Goal: Transaction & Acquisition: Purchase product/service

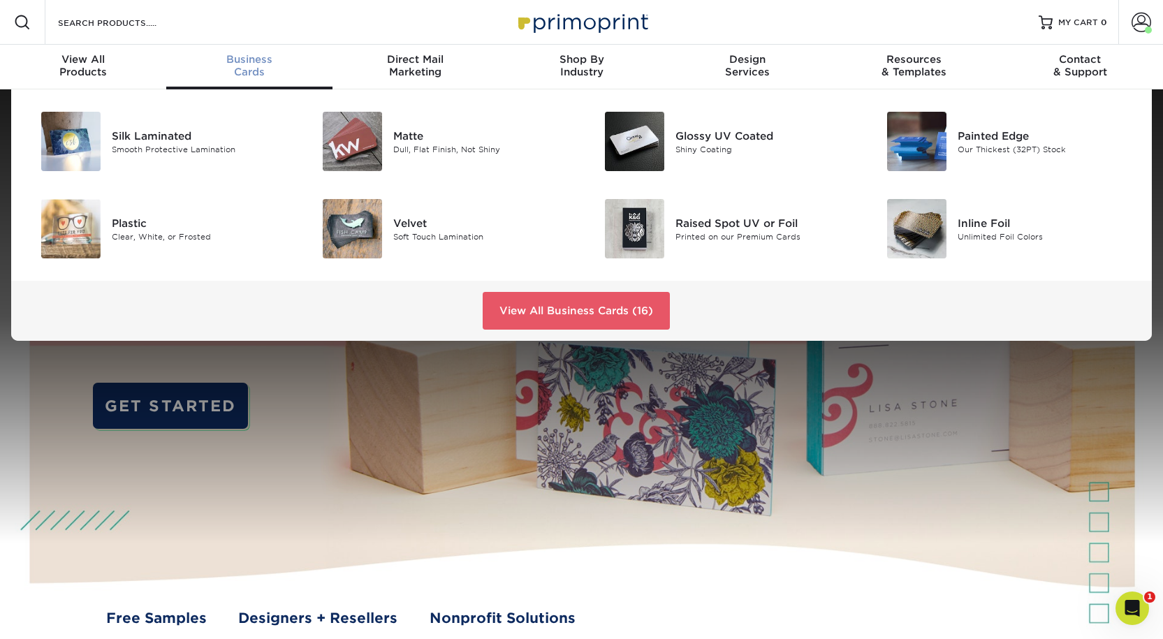
click at [241, 77] on div "Business Cards" at bounding box center [249, 65] width 166 height 25
click at [704, 231] on div "Raised Spot UV or Foil" at bounding box center [764, 222] width 177 height 15
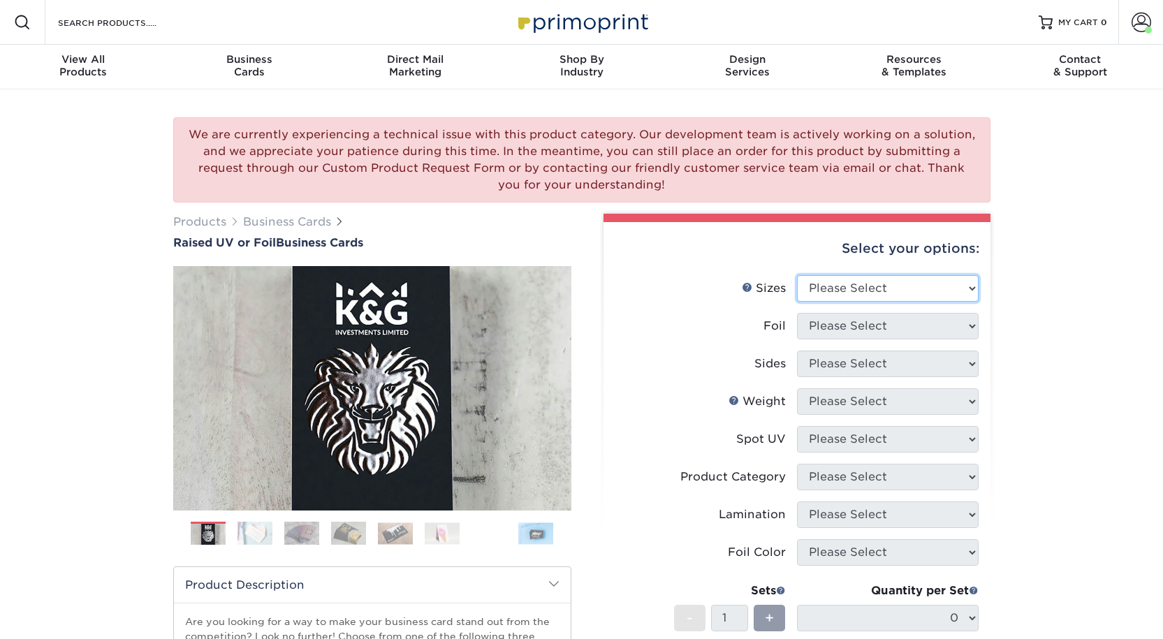
click at [837, 302] on select "Please Select 2" x 3.5" - Standard" at bounding box center [888, 288] width 182 height 27
select select "2.00x3.50"
click at [797, 302] on select "Please Select 2" x 3.5" - Standard" at bounding box center [888, 288] width 182 height 27
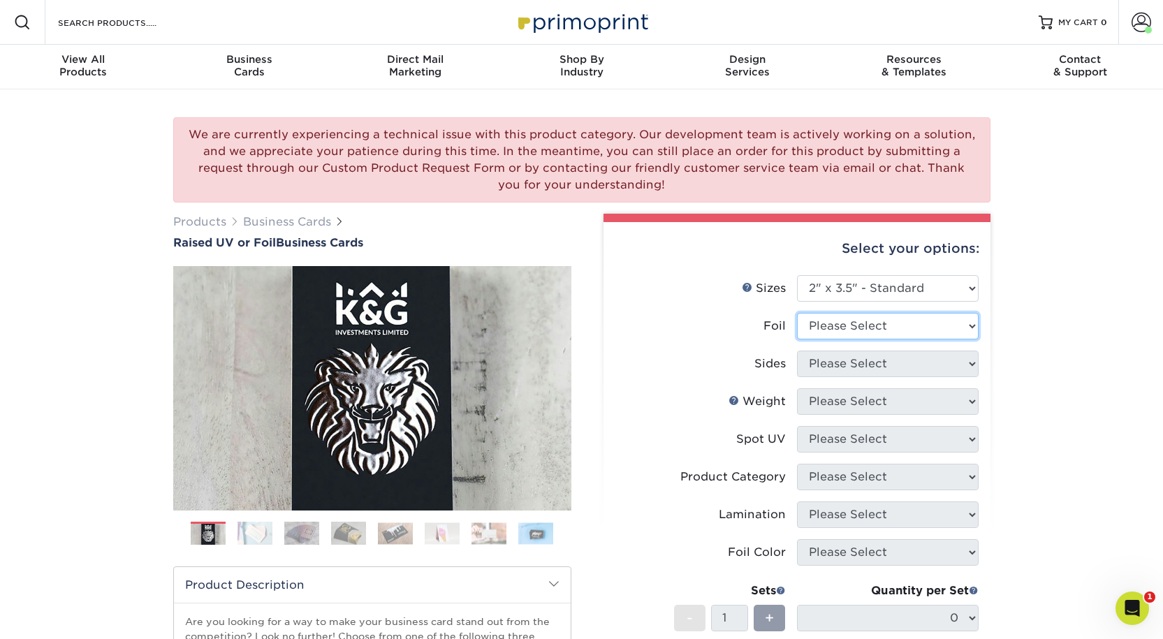
click at [808, 340] on select "Please Select No Yes" at bounding box center [888, 326] width 182 height 27
select select "0"
click at [797, 340] on select "Please Select No Yes" at bounding box center [888, 326] width 182 height 27
drag, startPoint x: 813, startPoint y: 409, endPoint x: 821, endPoint y: 423, distance: 16.3
click at [813, 377] on select "Please Select Print Both Sides Print Front Only" at bounding box center [888, 364] width 182 height 27
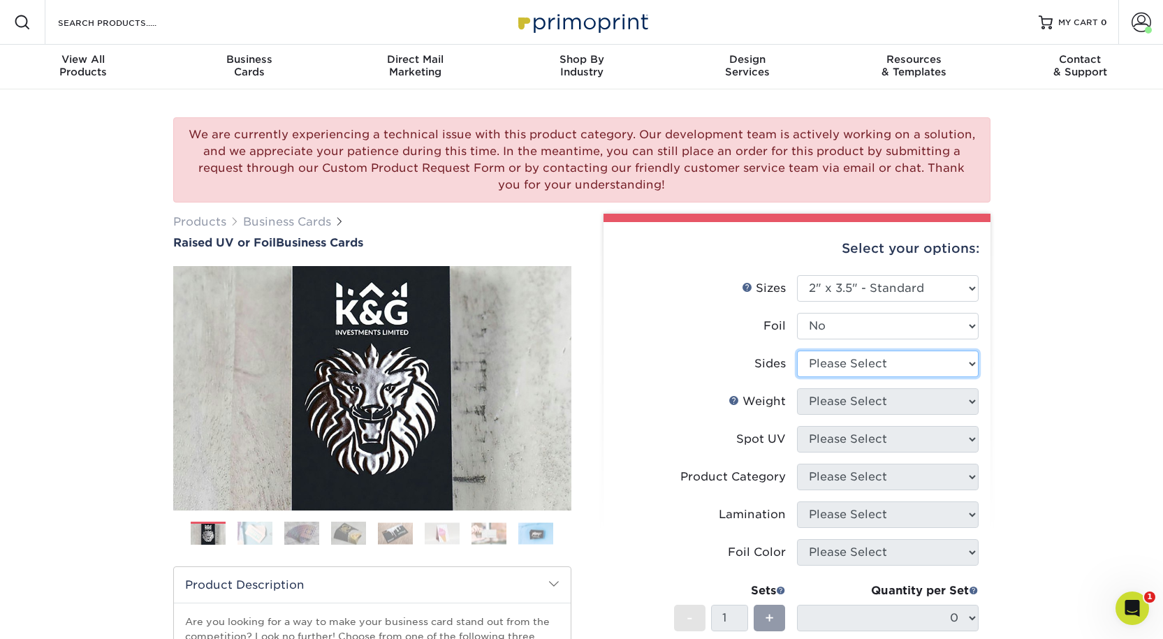
select select "13abbda7-1d64-4f25-8bb2-c179b224825d"
click at [797, 377] on select "Please Select Print Both Sides Print Front Only" at bounding box center [888, 364] width 182 height 27
click at [823, 415] on select "Please Select 16PT" at bounding box center [888, 402] width 182 height 27
select select "16PT"
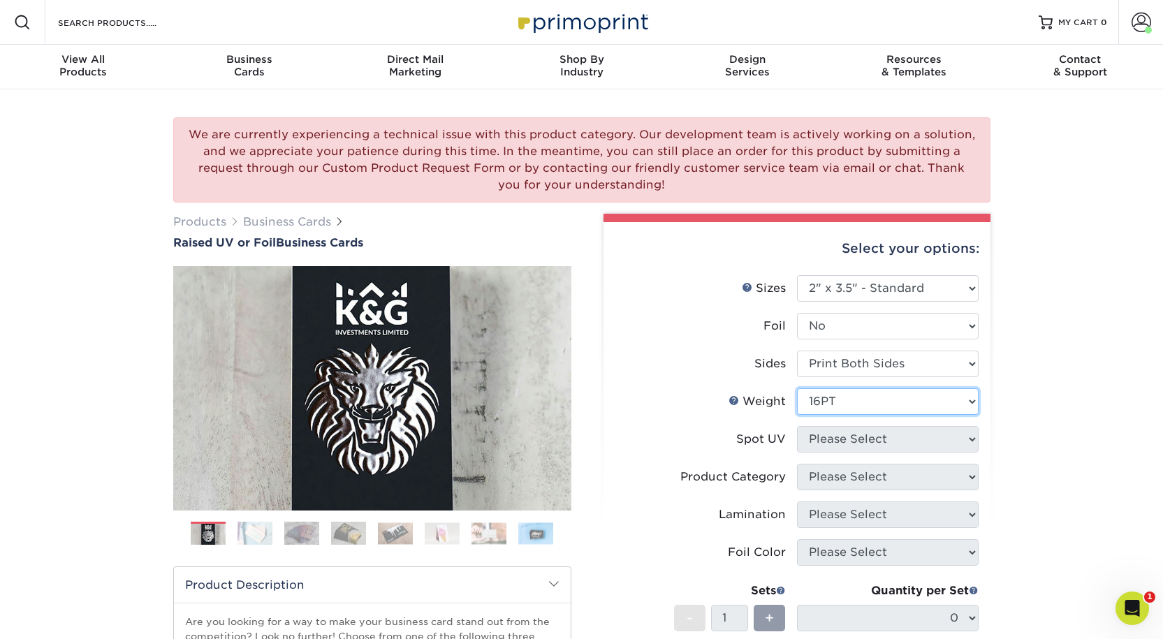
click at [797, 415] on select "Please Select 16PT" at bounding box center [888, 402] width 182 height 27
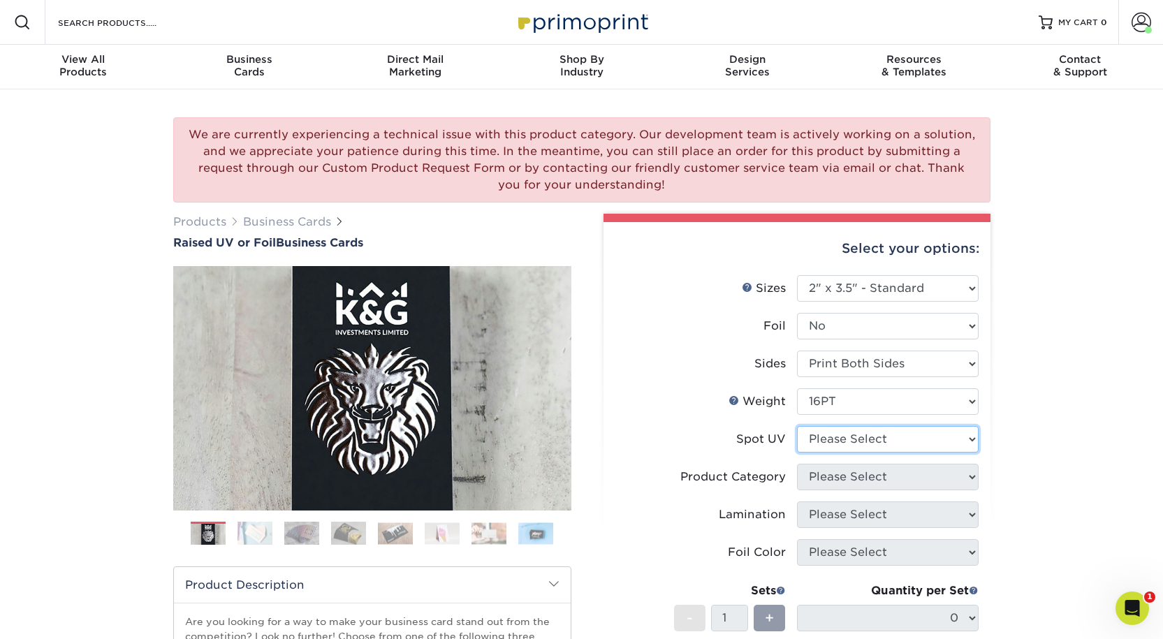
click at [822, 453] on select "Please Select No Spot UV Front Only" at bounding box center [888, 439] width 182 height 27
select select "1"
click at [797, 453] on select "Please Select No Spot UV Front Only" at bounding box center [888, 439] width 182 height 27
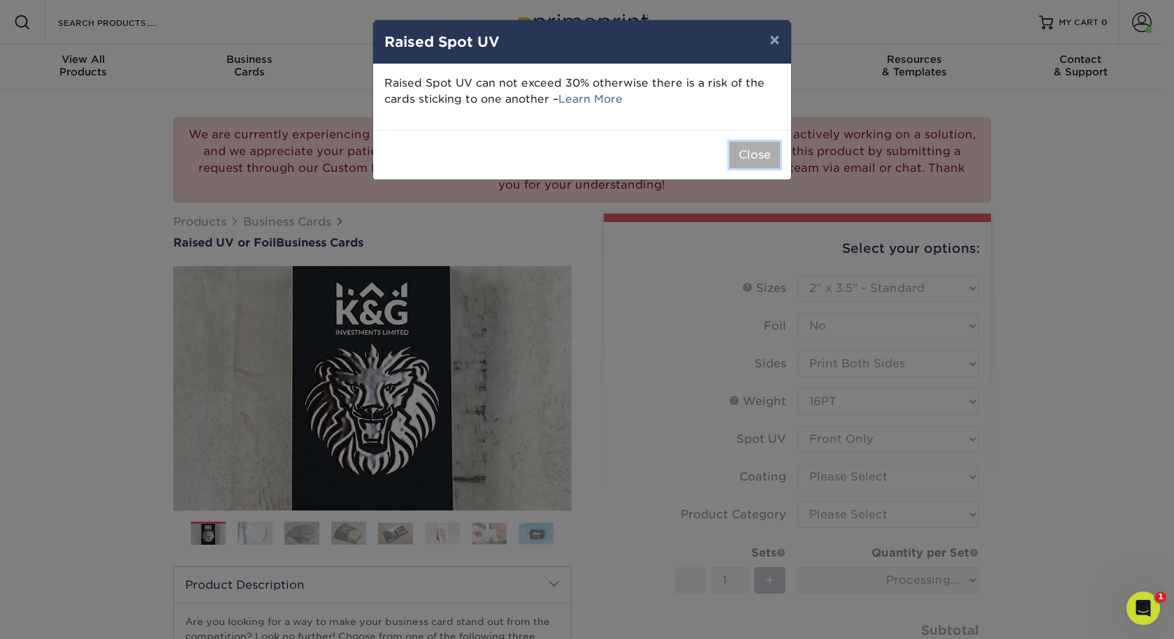
click at [764, 168] on button "Close" at bounding box center [755, 155] width 50 height 27
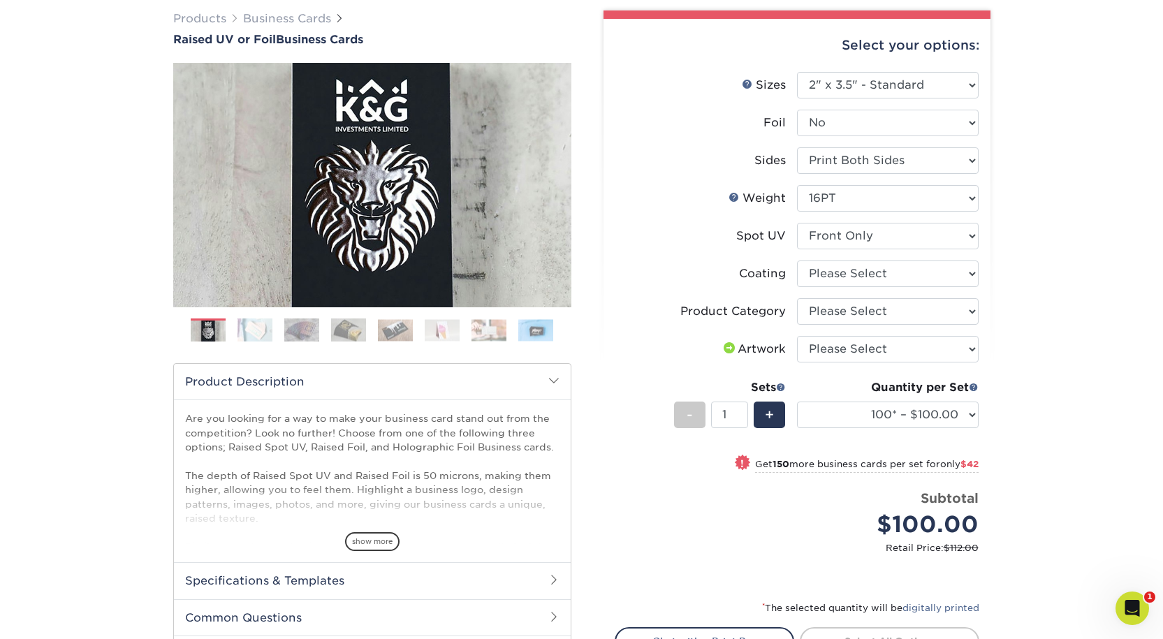
scroll to position [210, 0]
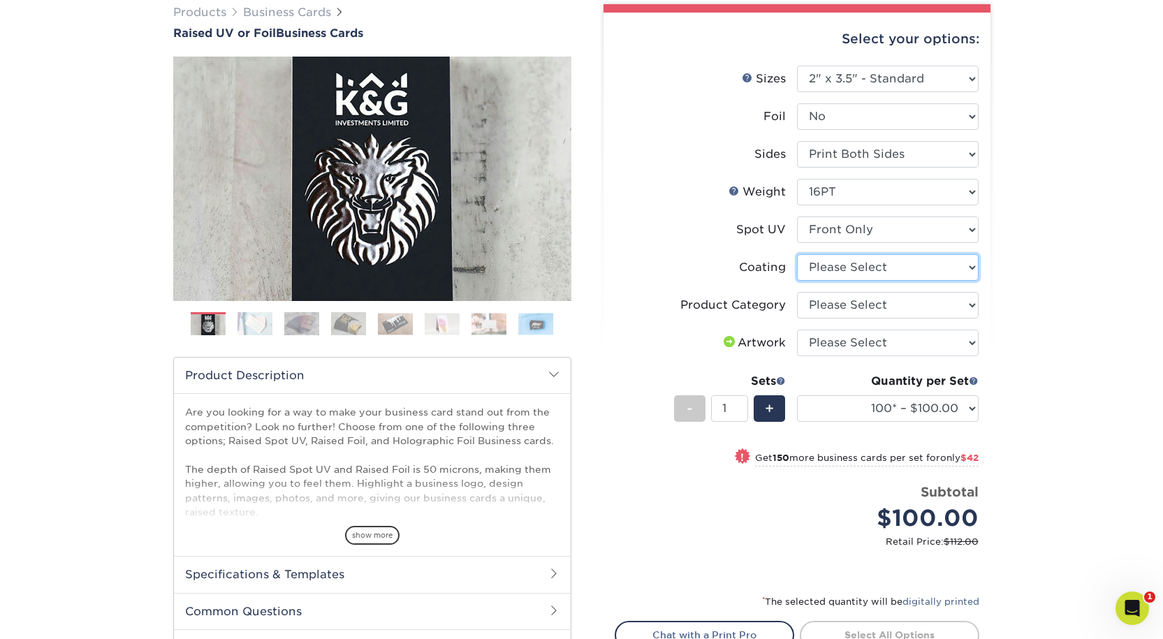
click at [838, 281] on select at bounding box center [888, 267] width 182 height 27
select select "3e7618de-abca-4bda-9f97-8b9129e913d8"
click at [797, 281] on select at bounding box center [888, 267] width 182 height 27
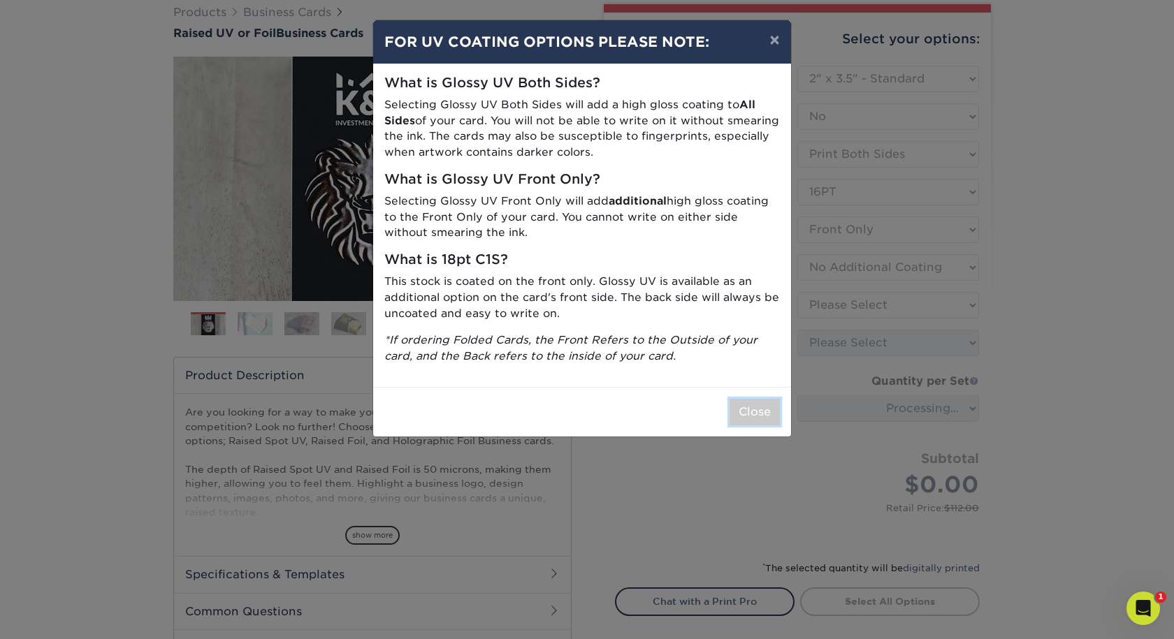
drag, startPoint x: 764, startPoint y: 484, endPoint x: 777, endPoint y: 470, distance: 18.8
click at [764, 426] on button "Close" at bounding box center [755, 412] width 50 height 27
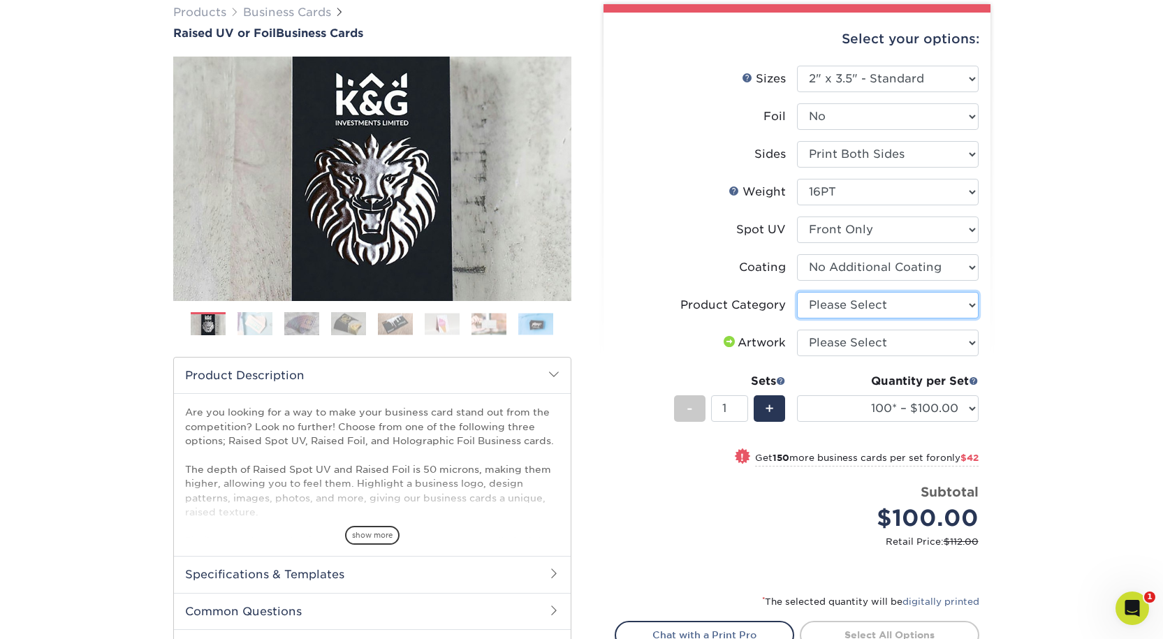
click at [817, 319] on select "Please Select Business Cards" at bounding box center [888, 305] width 182 height 27
select select "3b5148f1-0588-4f88-a218-97bcfdce65c1"
click at [797, 319] on select "Please Select Business Cards" at bounding box center [888, 305] width 182 height 27
click at [820, 356] on select "Please Select I will upload files I need a design - $100" at bounding box center [888, 343] width 182 height 27
select select "upload"
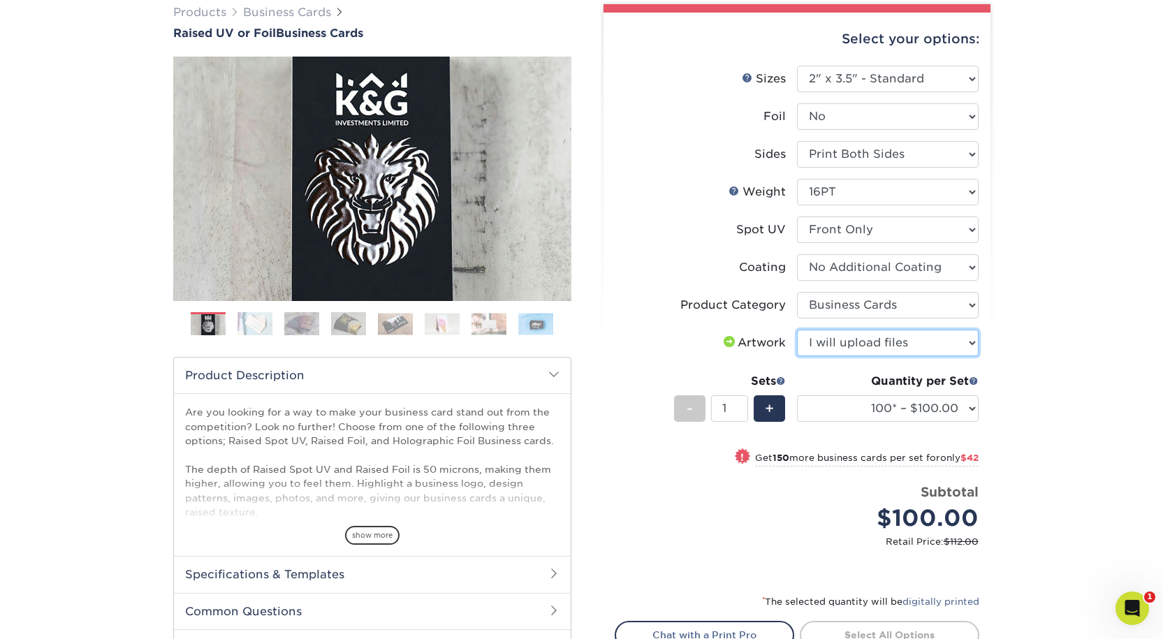
click at [797, 356] on select "Please Select I will upload files I need a design - $100" at bounding box center [888, 343] width 182 height 27
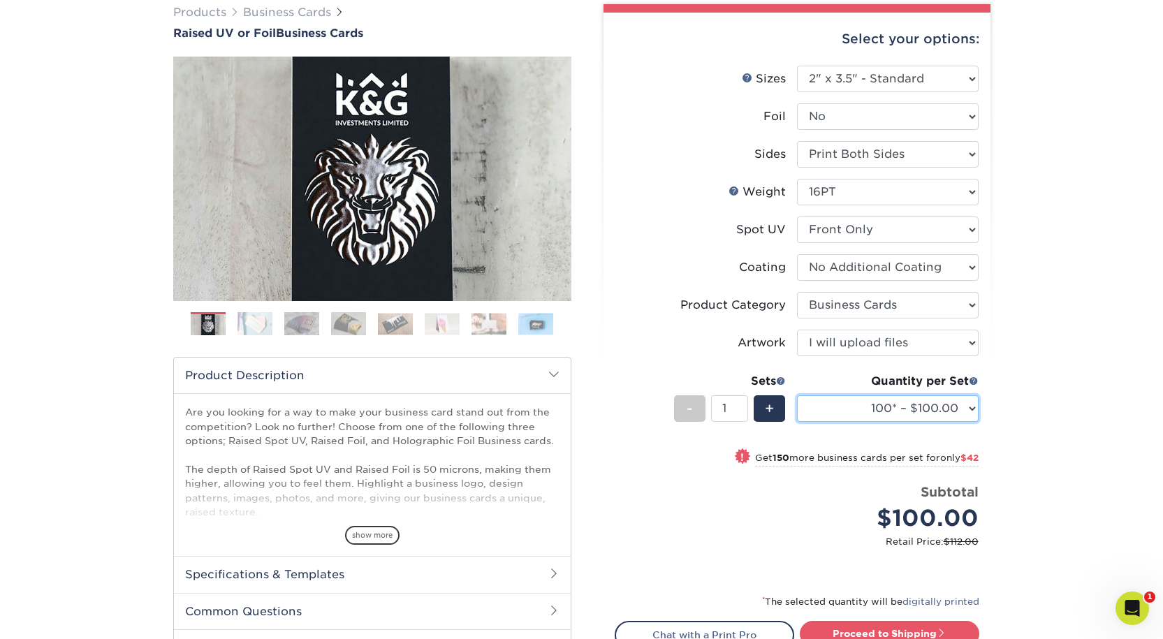
click at [834, 422] on select "100* – $100.00 250* – $142.00 500* – $192.00" at bounding box center [888, 409] width 182 height 27
select select "500* – $192.00"
click at [797, 422] on select "100* – $100.00 250* – $142.00 500* – $192.00" at bounding box center [888, 409] width 182 height 27
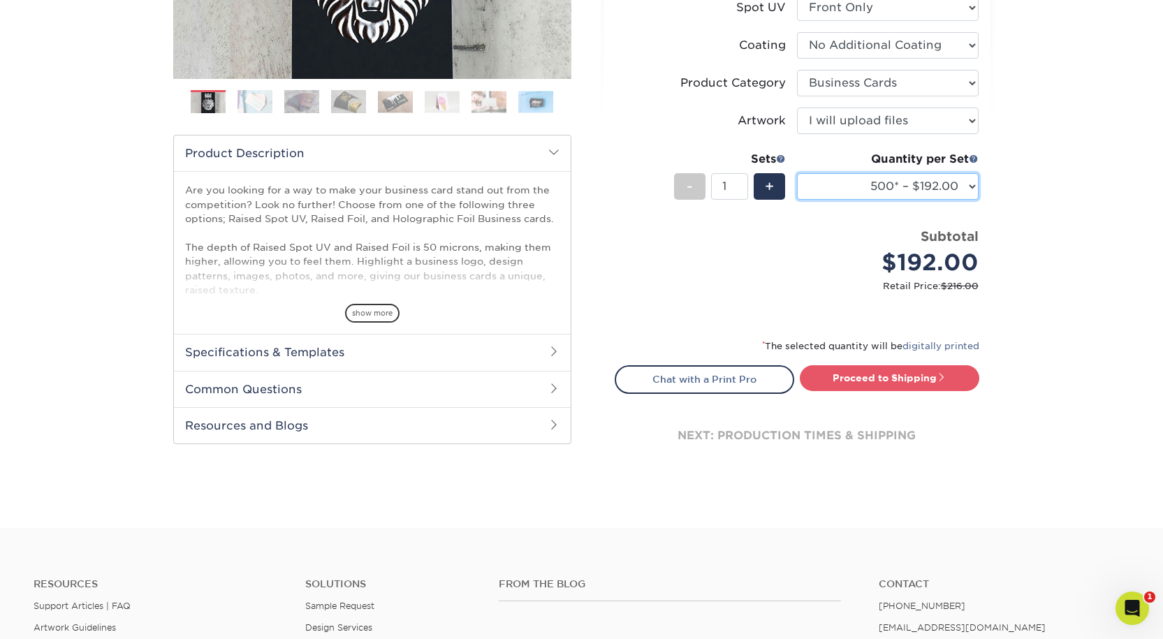
scroll to position [489, 0]
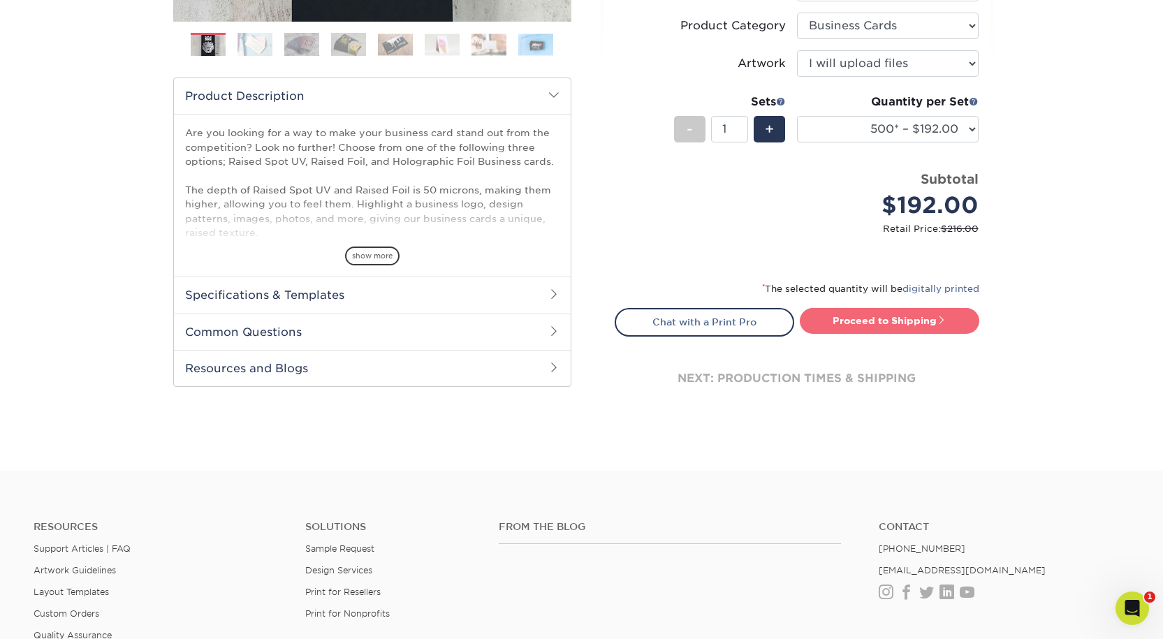
click at [874, 333] on link "Proceed to Shipping" at bounding box center [890, 320] width 180 height 25
type input "Set 1"
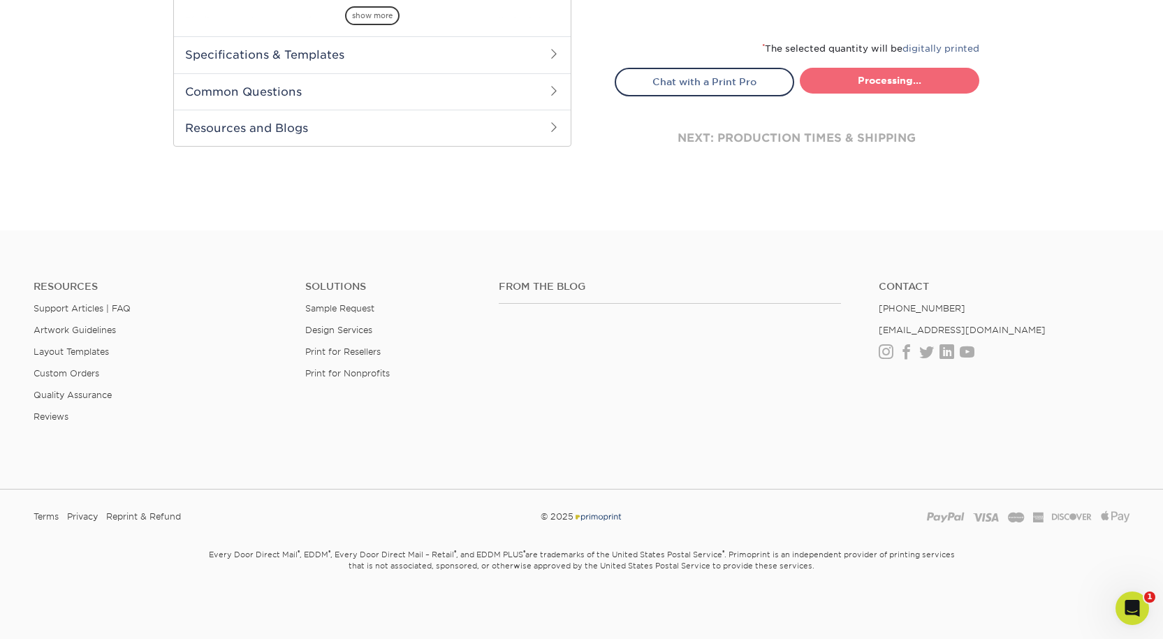
select select "028e9ad4-f42b-42cd-b8a3-fa699623ed4c"
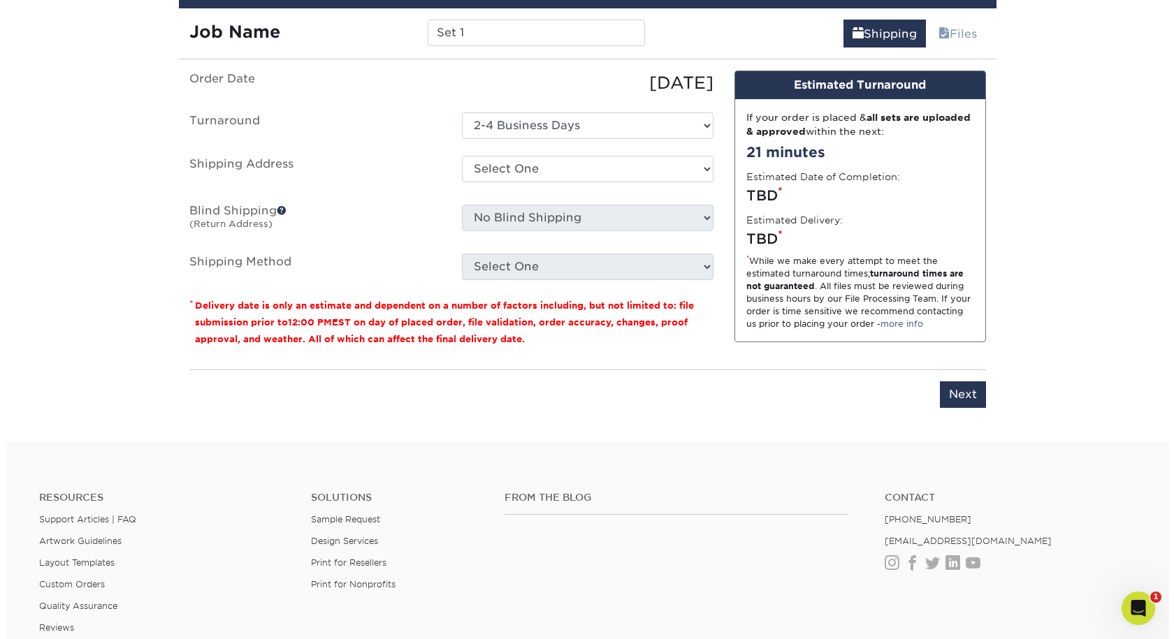
scroll to position [949, 0]
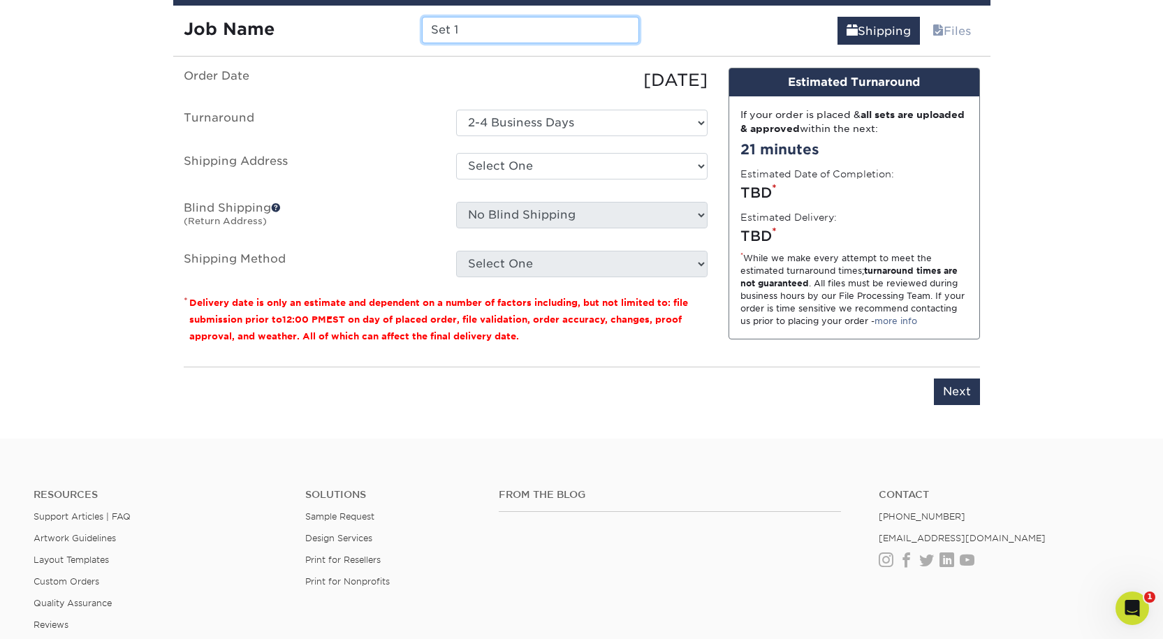
drag, startPoint x: 475, startPoint y: 94, endPoint x: 91, endPoint y: 92, distance: 384.3
type input "[PERSON_NAME]: Business Cards"
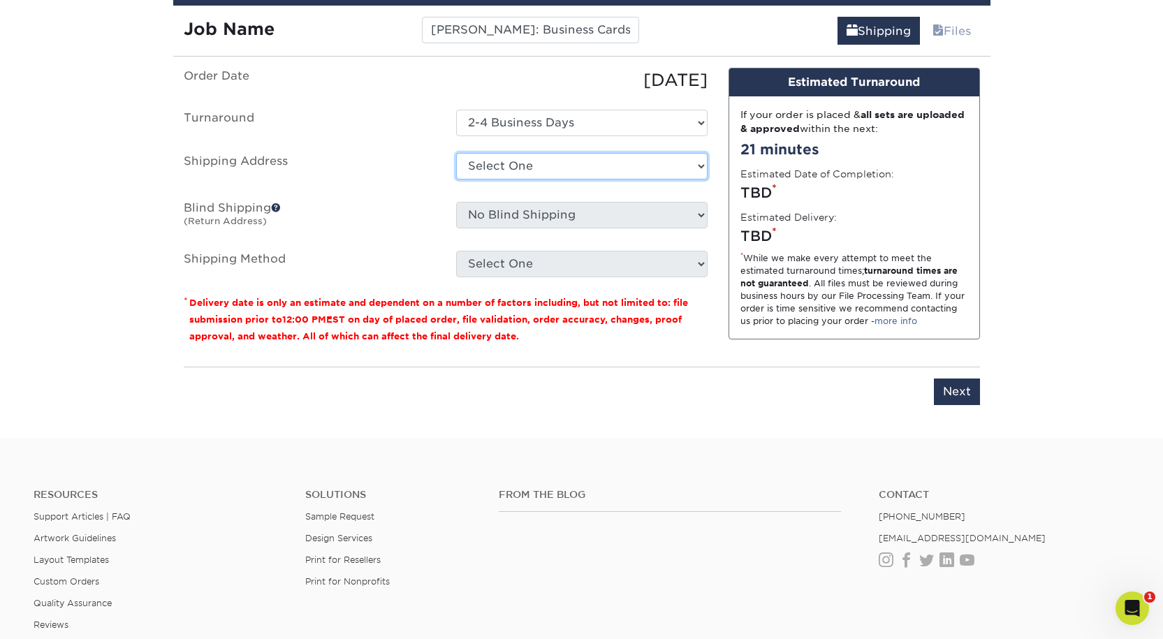
click at [570, 180] on select "Select One Aaron Pound: Home Alex Smith: Home Bishal Rai: Home Bree Madison Cas…" at bounding box center [582, 166] width 252 height 27
select select "newaddress"
click at [456, 180] on select "Select One Aaron Pound: Home Alex Smith: Home Bishal Rai: Home Bree Madison Cas…" at bounding box center [582, 166] width 252 height 27
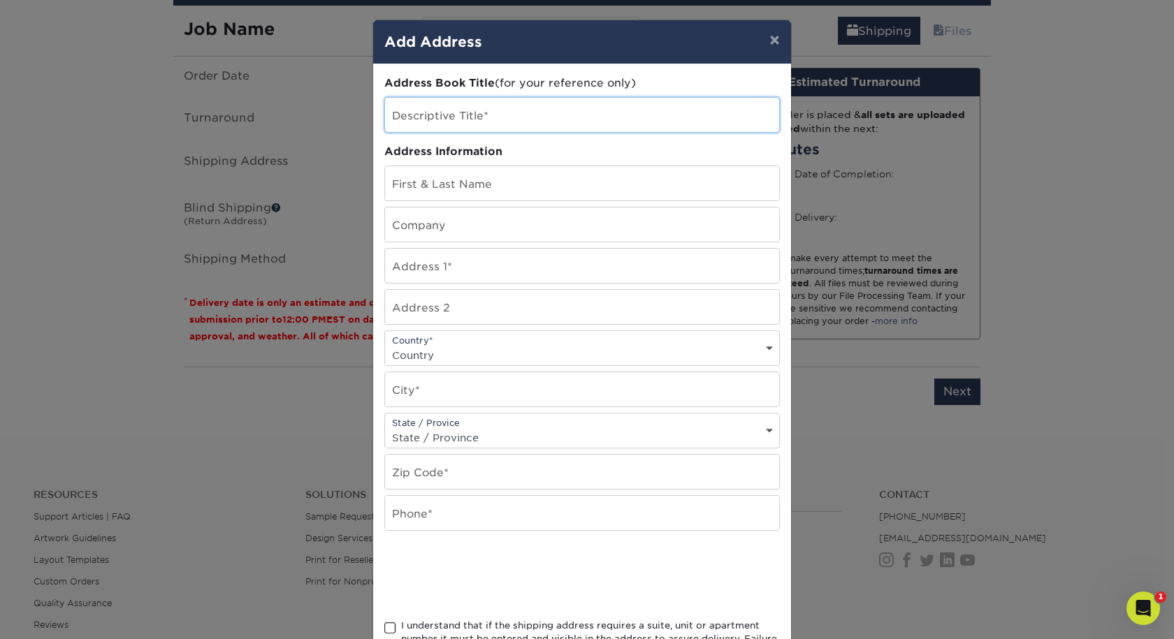
click at [434, 124] on input "text" at bounding box center [582, 115] width 394 height 34
type input "Katy Furman: Home"
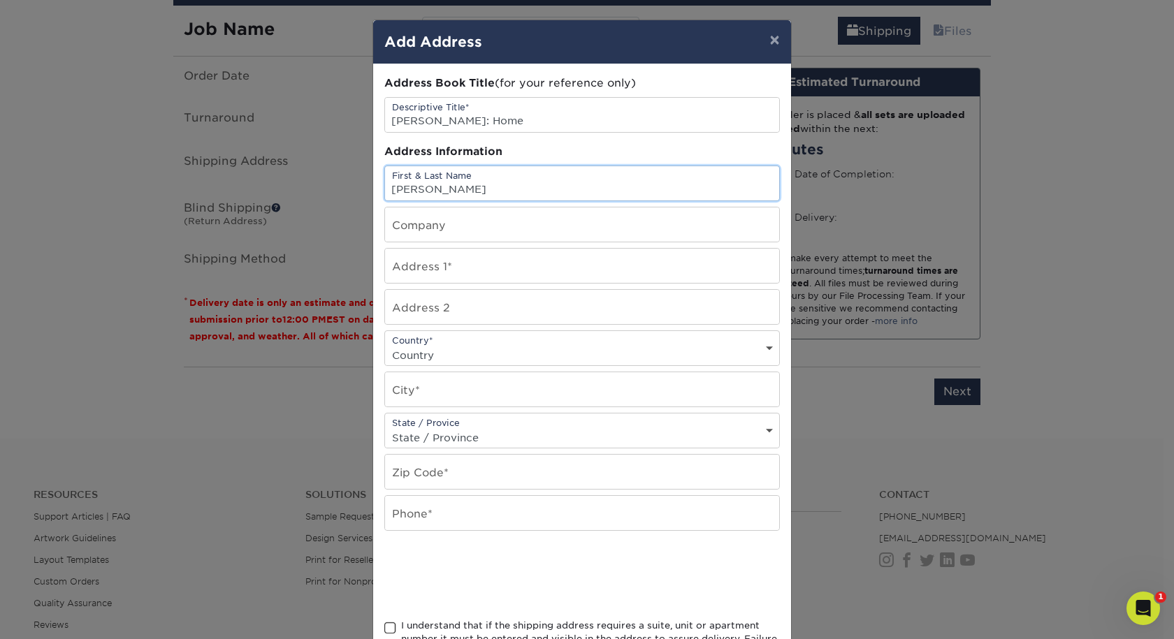
type input "[PERSON_NAME]"
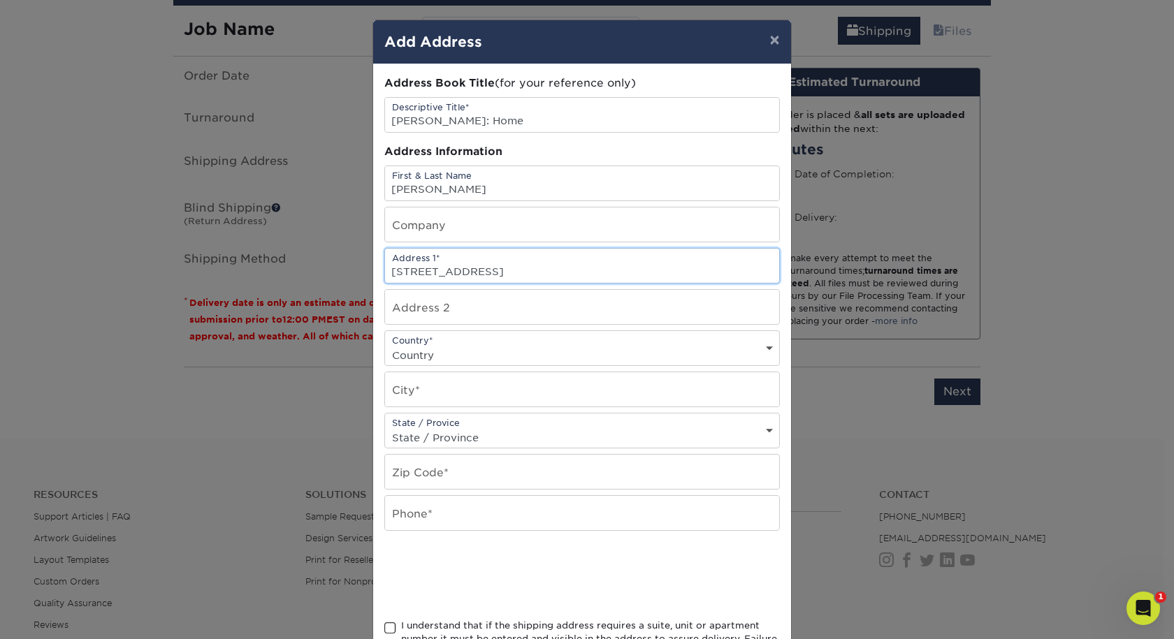
type input "12911 E Eagleview Drive"
select select "US"
type input "Oro Valley"
select select "AZ"
type input "85755"
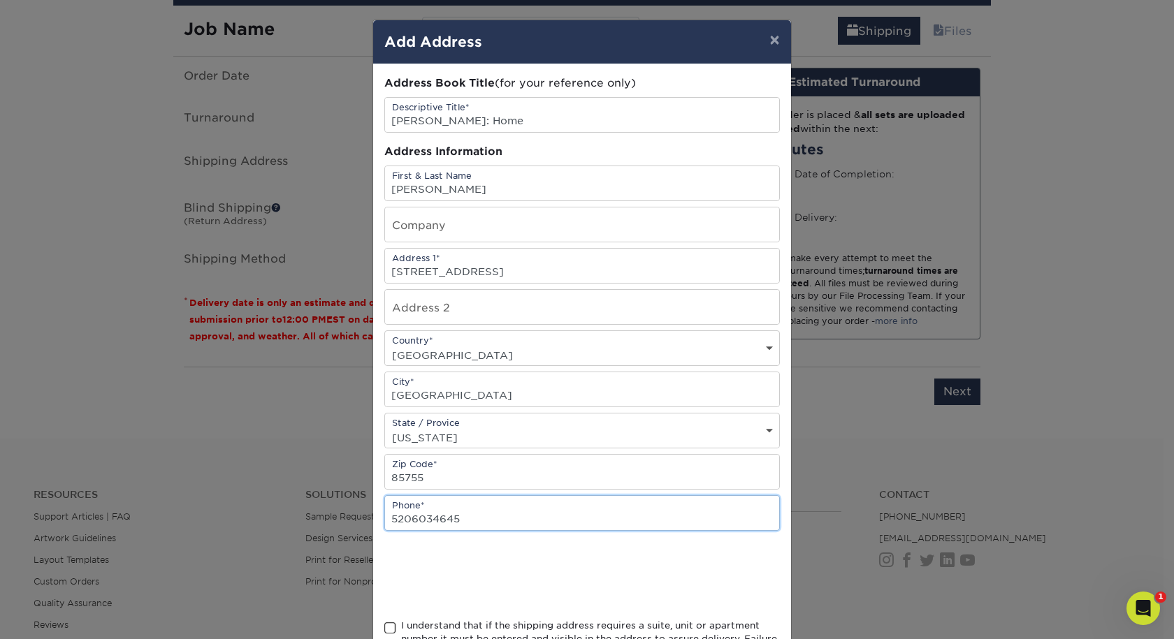
type input "5206034645"
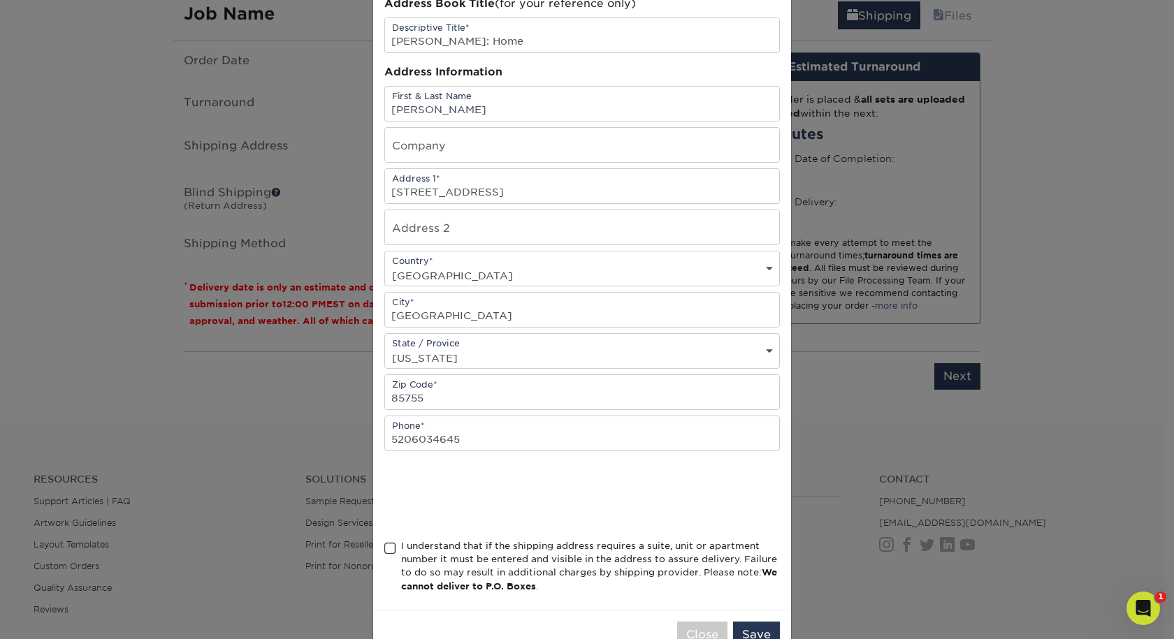
scroll to position [186, 0]
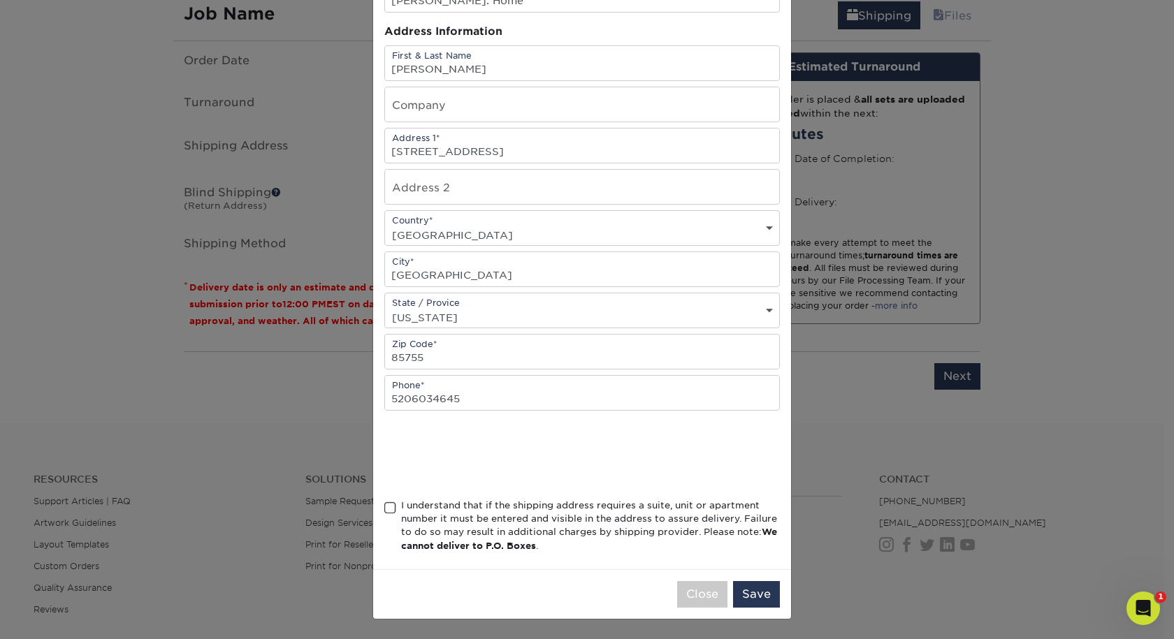
click at [385, 480] on div "Address Book Title (for your reference only) Descriptive Title* Katy Furman: Ho…" at bounding box center [582, 256] width 396 height 603
click at [385, 502] on span at bounding box center [390, 508] width 12 height 13
click at [0, 0] on input "I understand that if the shipping address requires a suite, unit or apartment n…" at bounding box center [0, 0] width 0 height 0
click at [744, 587] on button "Save" at bounding box center [756, 594] width 47 height 27
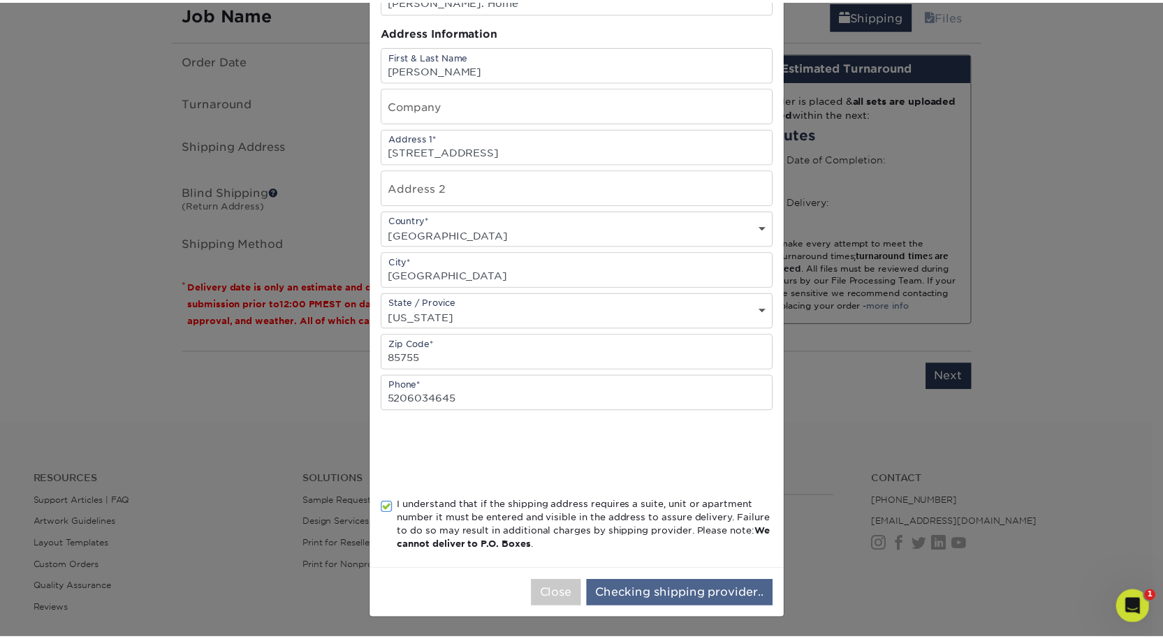
scroll to position [0, 0]
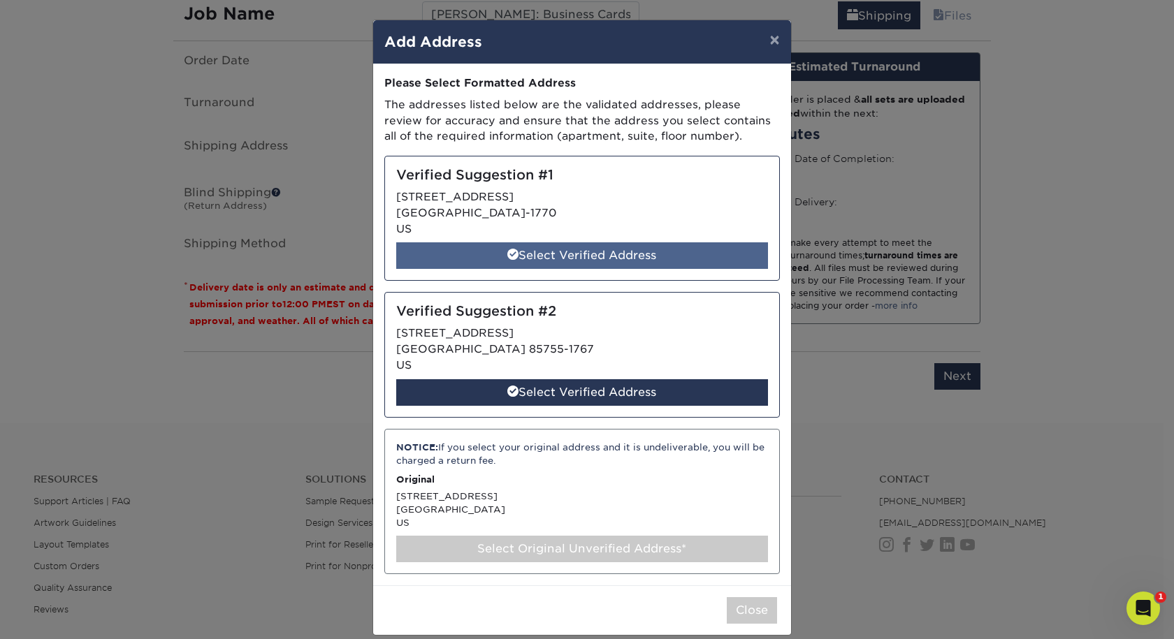
click at [571, 269] on div "Select Verified Address" at bounding box center [582, 255] width 372 height 27
select select "285476"
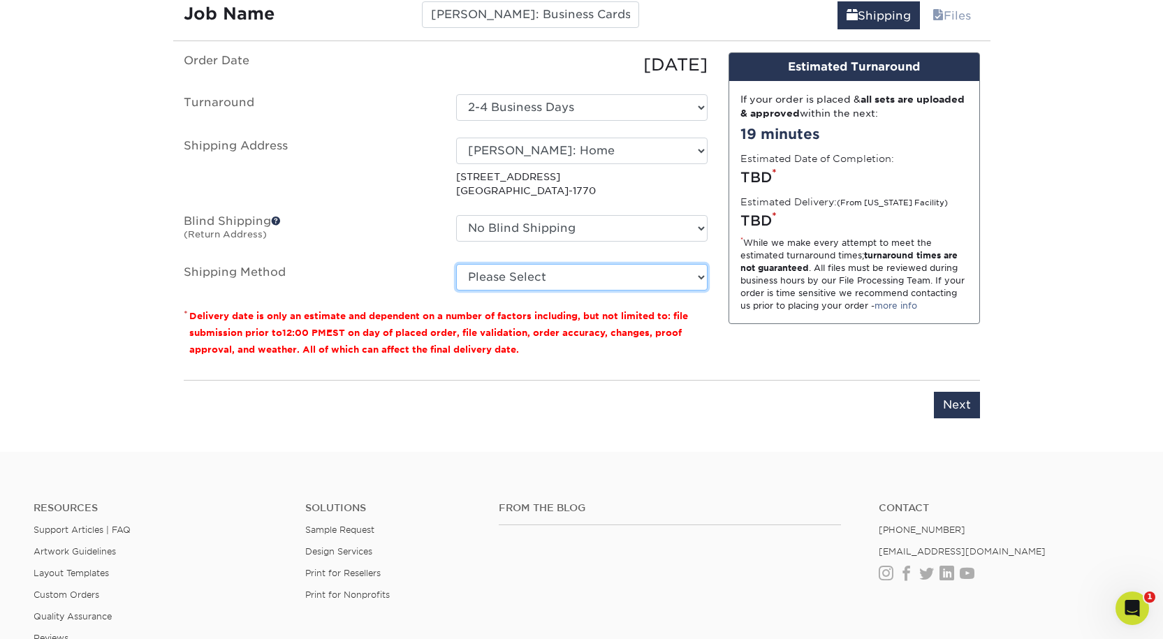
click at [487, 291] on select "Please Select Ground Shipping (+$8.96) 3 Day Shipping Service (+$20.04) 2 Day A…" at bounding box center [582, 277] width 252 height 27
select select "03"
click at [456, 291] on select "Please Select Ground Shipping (+$8.96) 3 Day Shipping Service (+$20.04) 2 Day A…" at bounding box center [582, 277] width 252 height 27
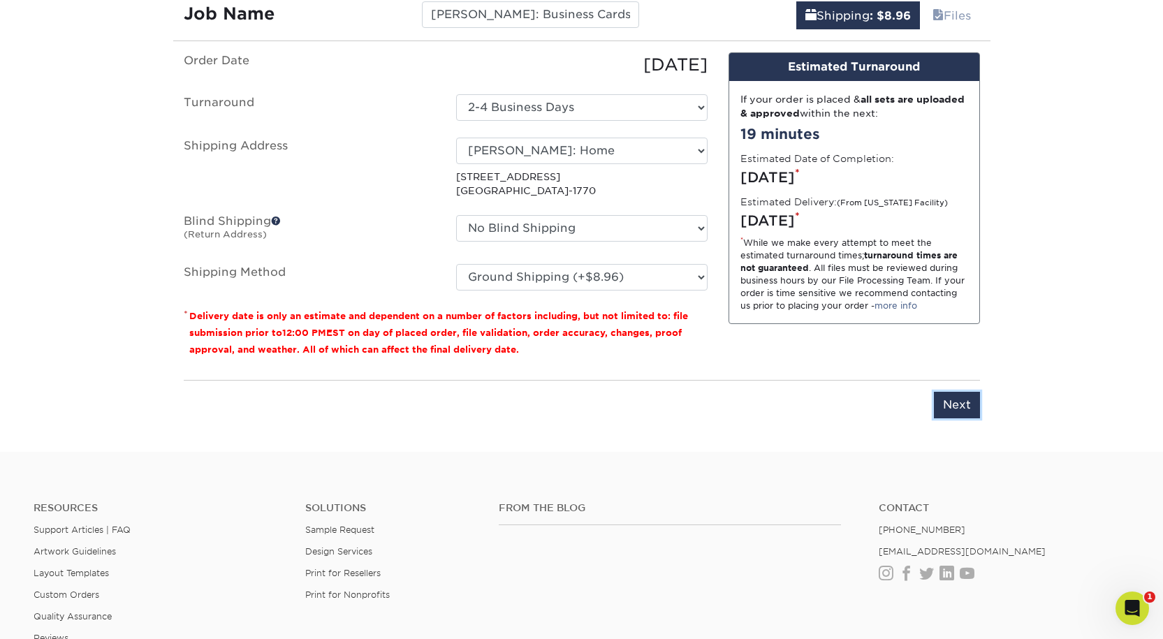
click at [957, 419] on input "Next" at bounding box center [957, 405] width 46 height 27
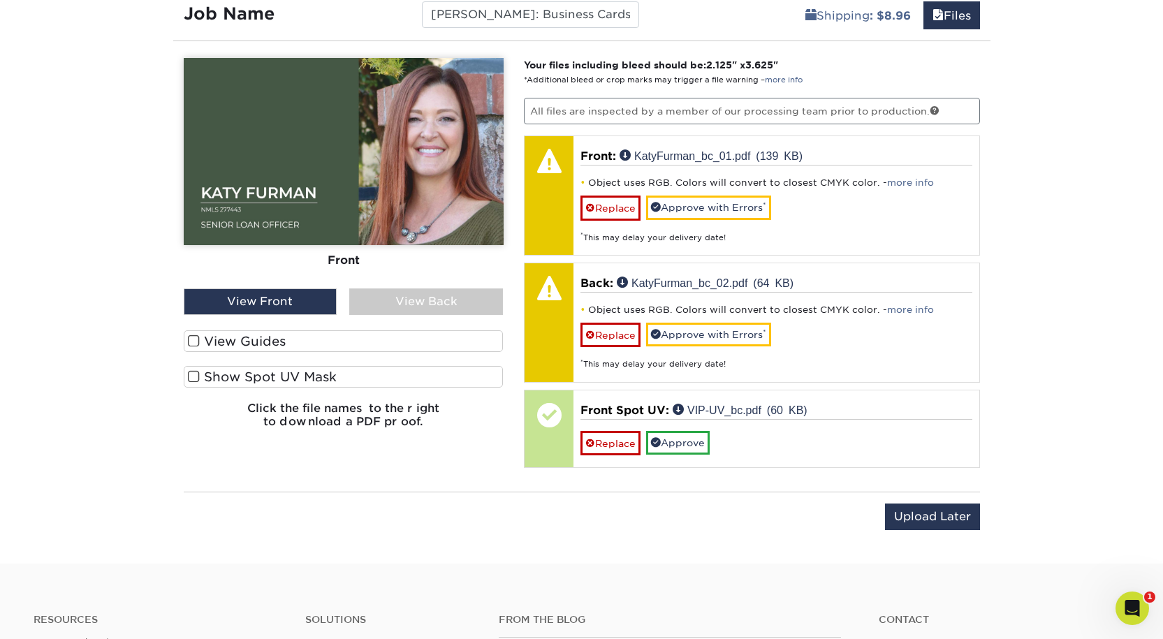
click at [447, 315] on div "View Back" at bounding box center [426, 302] width 154 height 27
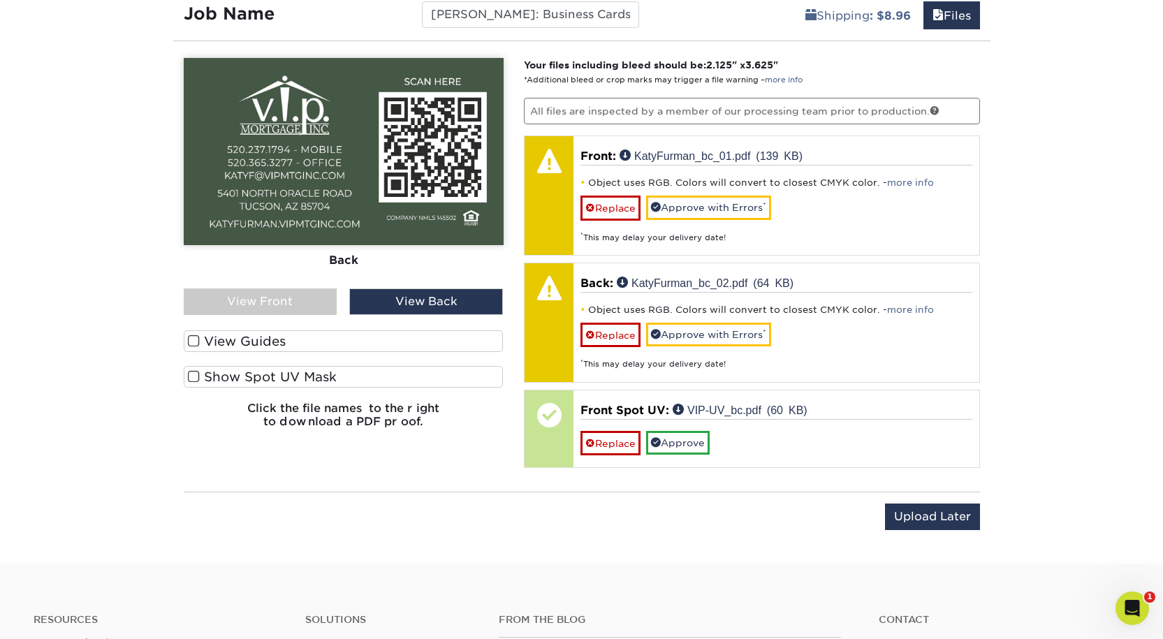
click at [222, 315] on div "View Front" at bounding box center [261, 302] width 154 height 27
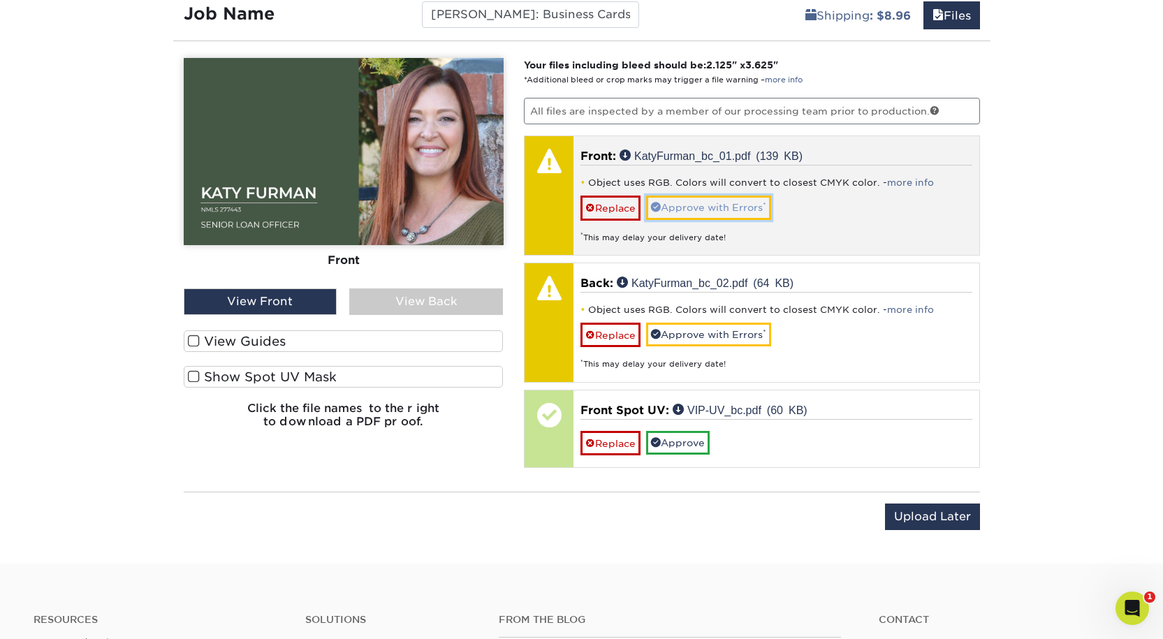
click at [695, 219] on link "Approve with Errors *" at bounding box center [708, 208] width 125 height 24
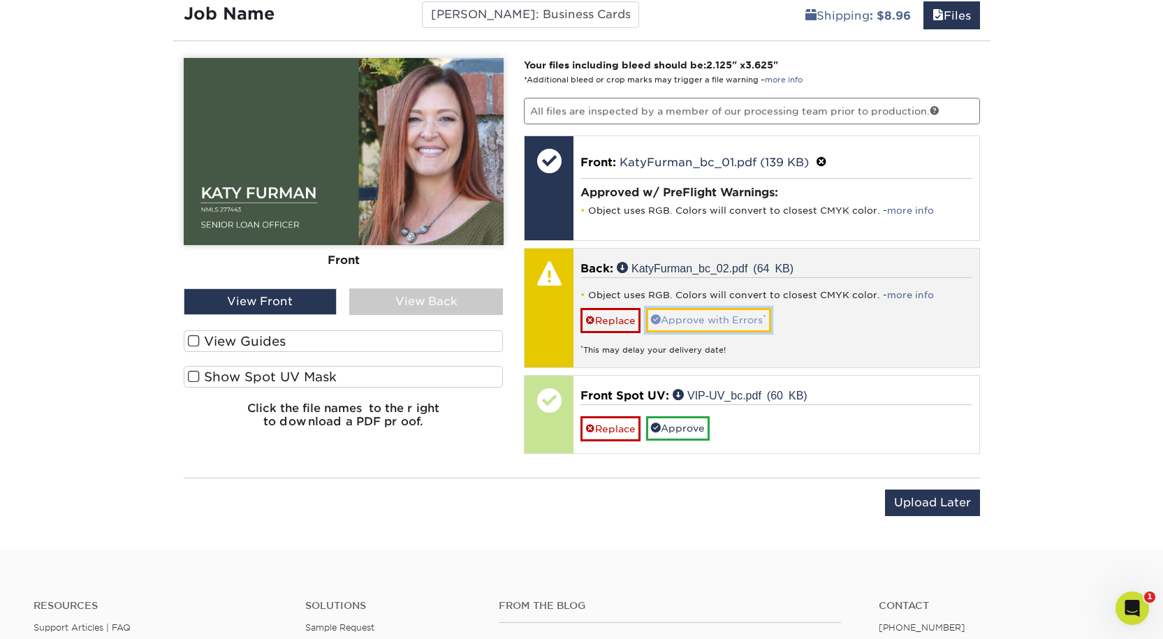
click at [702, 332] on link "Approve with Errors *" at bounding box center [708, 320] width 125 height 24
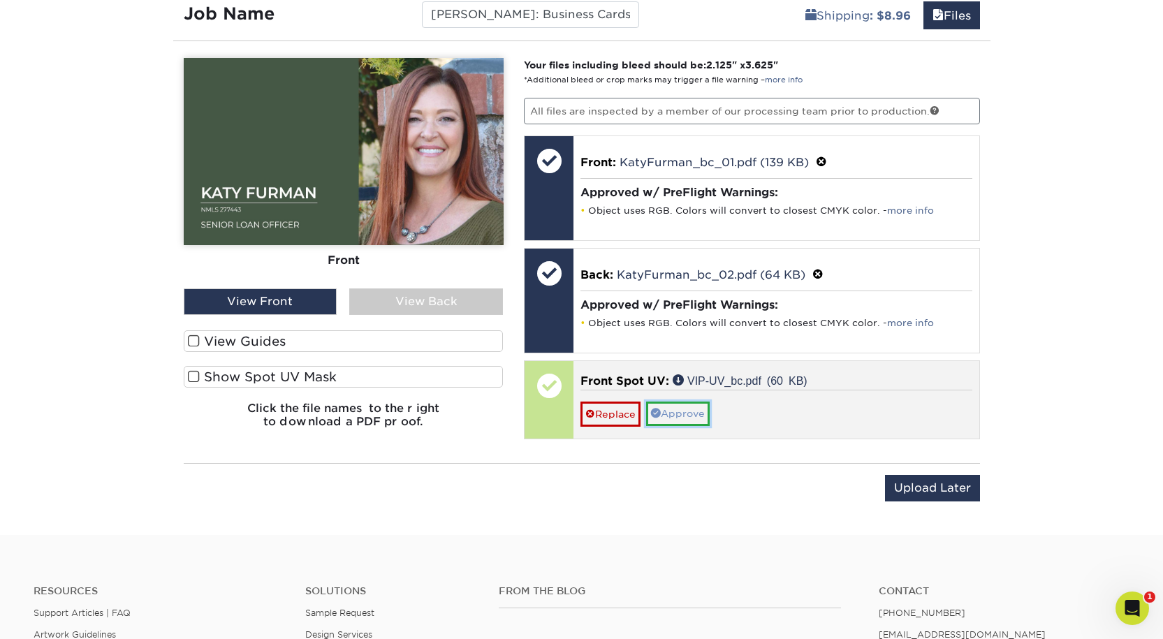
click at [707, 426] on link "Approve" at bounding box center [678, 414] width 64 height 24
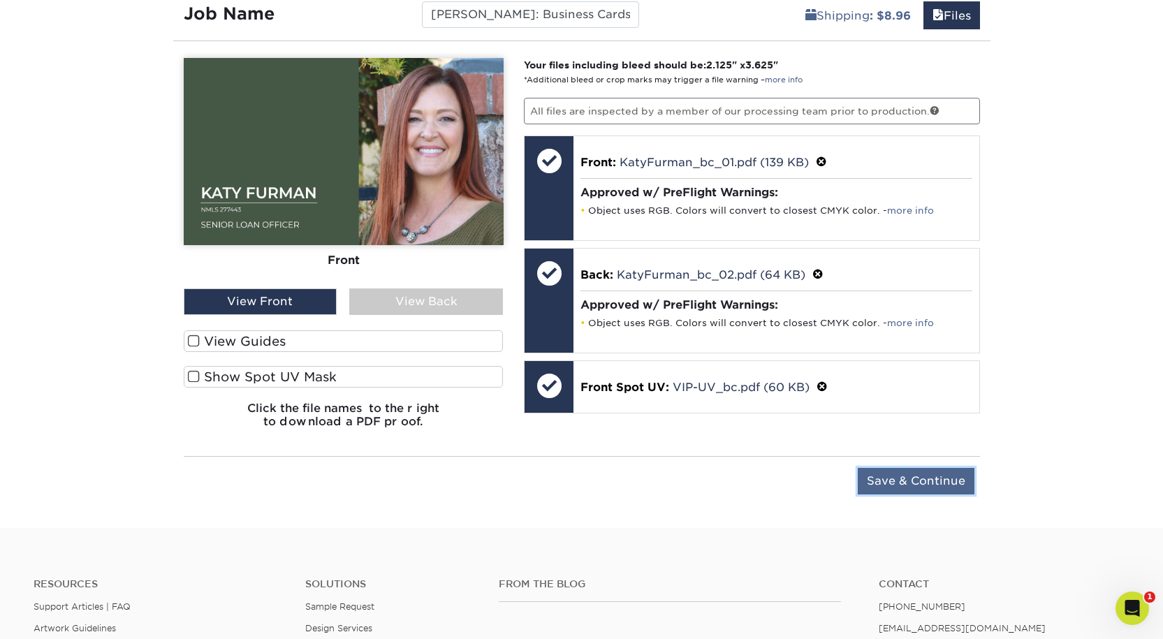
click at [941, 495] on input "Save & Continue" at bounding box center [916, 481] width 117 height 27
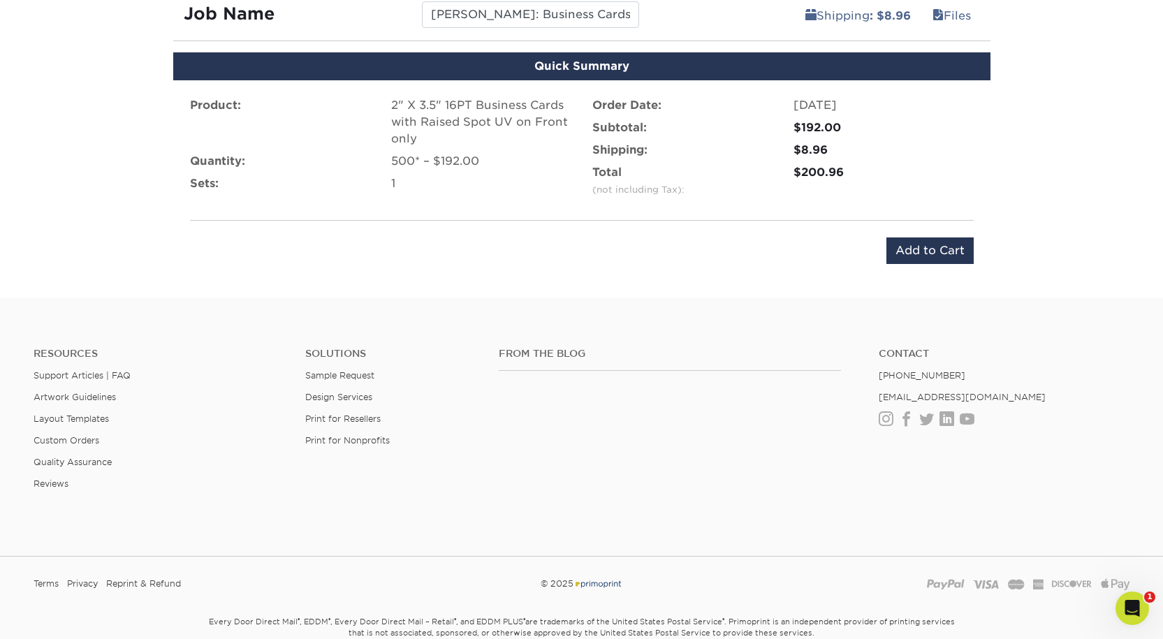
click at [901, 281] on div "Product: 2" X 3.5" 16PT Business Cards with Raised Spot UV on Front only Quanti…" at bounding box center [582, 180] width 818 height 201
click at [913, 264] on input "Add to Cart" at bounding box center [930, 251] width 87 height 27
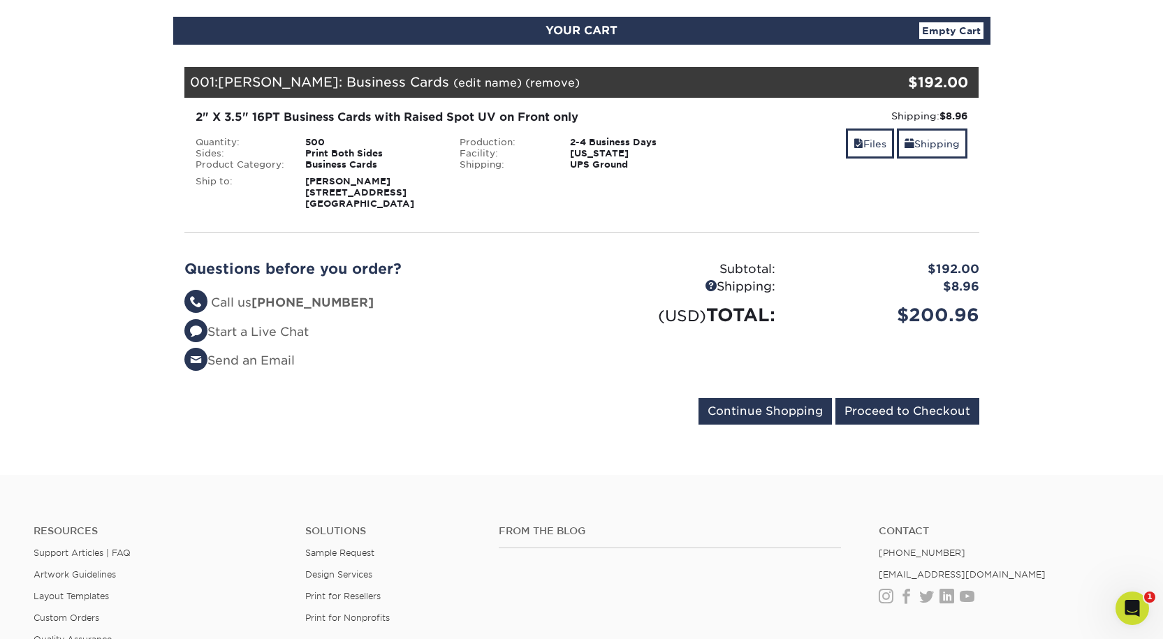
scroll to position [419, 0]
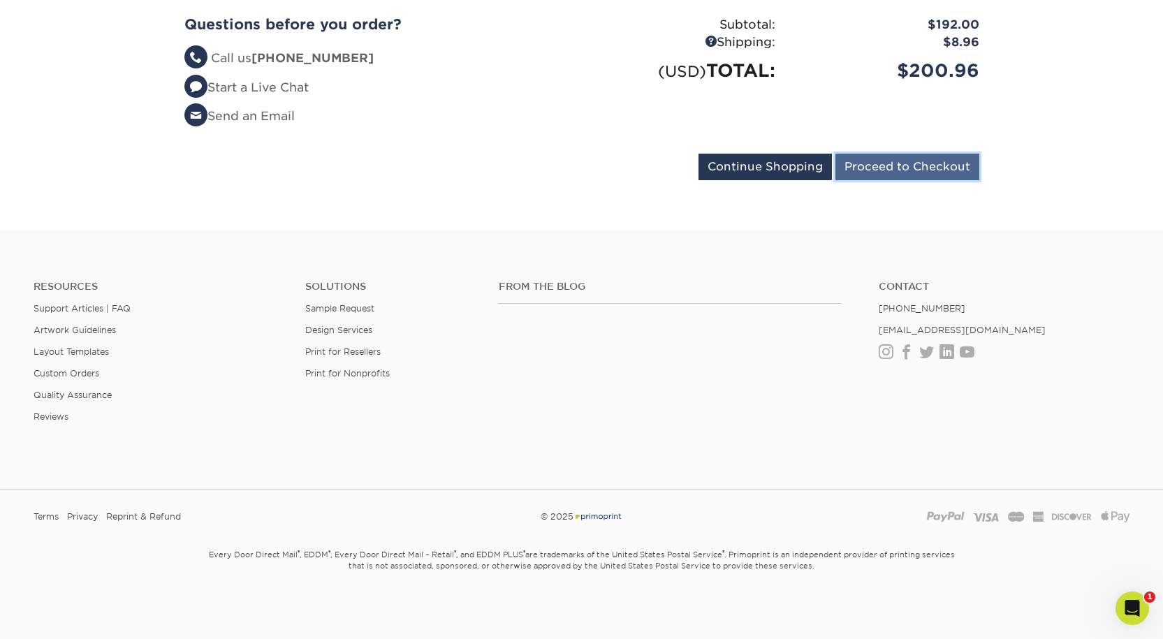
click at [926, 180] on input "Proceed to Checkout" at bounding box center [908, 167] width 144 height 27
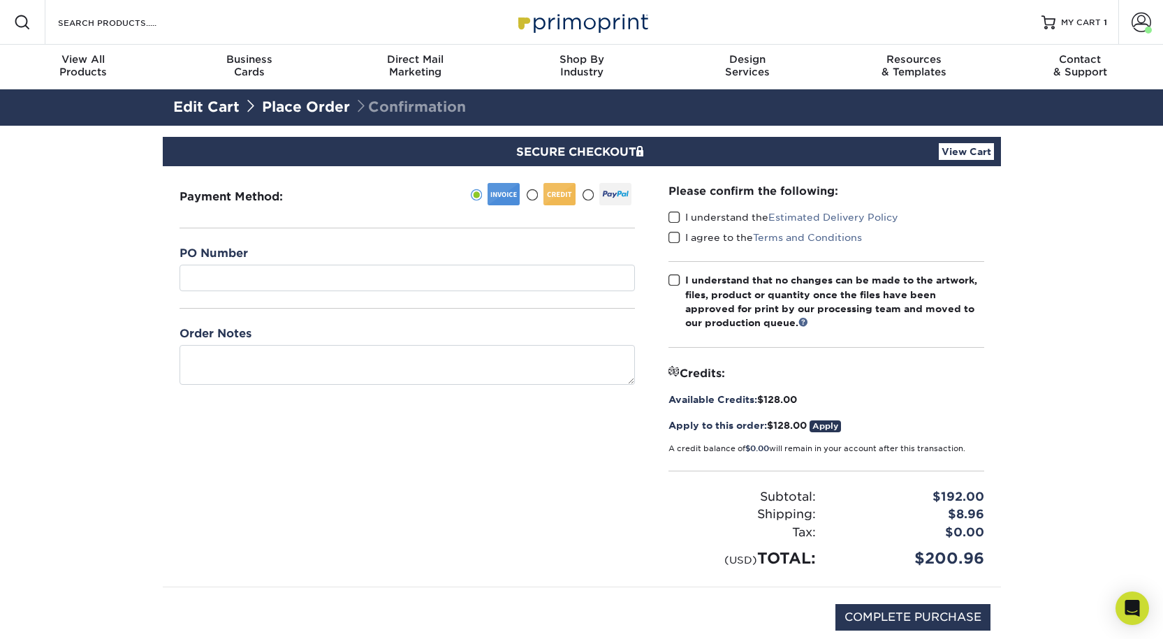
click at [675, 224] on span at bounding box center [675, 217] width 12 height 13
click at [0, 0] on input "I understand the Estimated Delivery Policy" at bounding box center [0, 0] width 0 height 0
click at [680, 245] on span at bounding box center [675, 237] width 12 height 13
click at [0, 0] on input "I agree to the Terms and Conditions" at bounding box center [0, 0] width 0 height 0
click at [680, 287] on span at bounding box center [675, 280] width 12 height 13
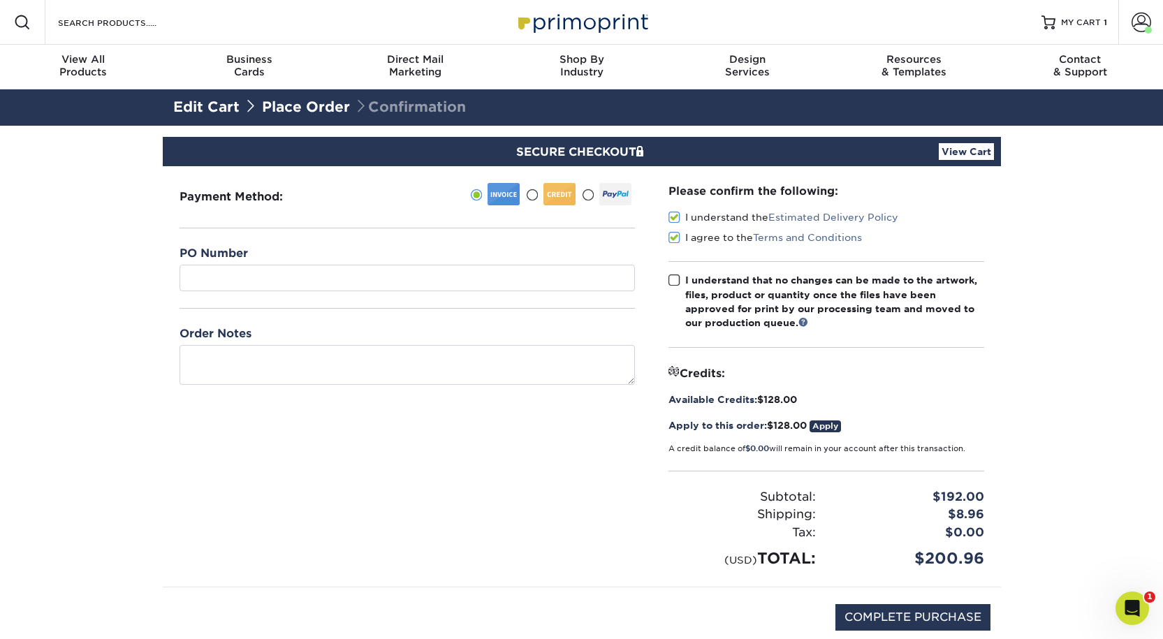
click at [0, 0] on input "I understand that no changes can be made to the artwork, files, product or quan…" at bounding box center [0, 0] width 0 height 0
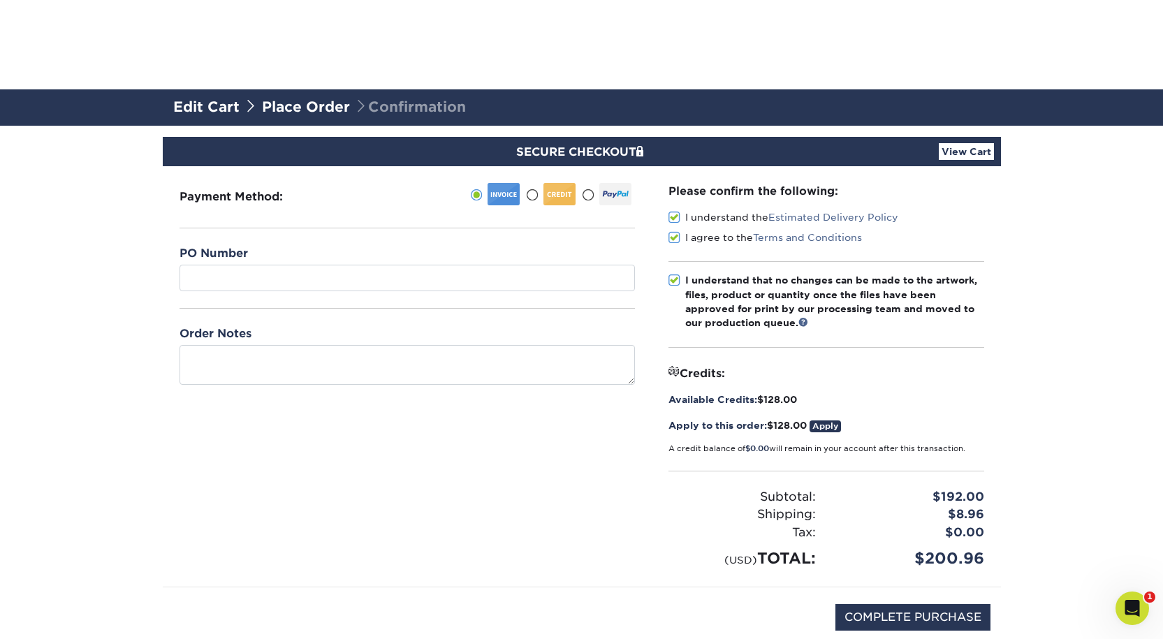
scroll to position [349, 0]
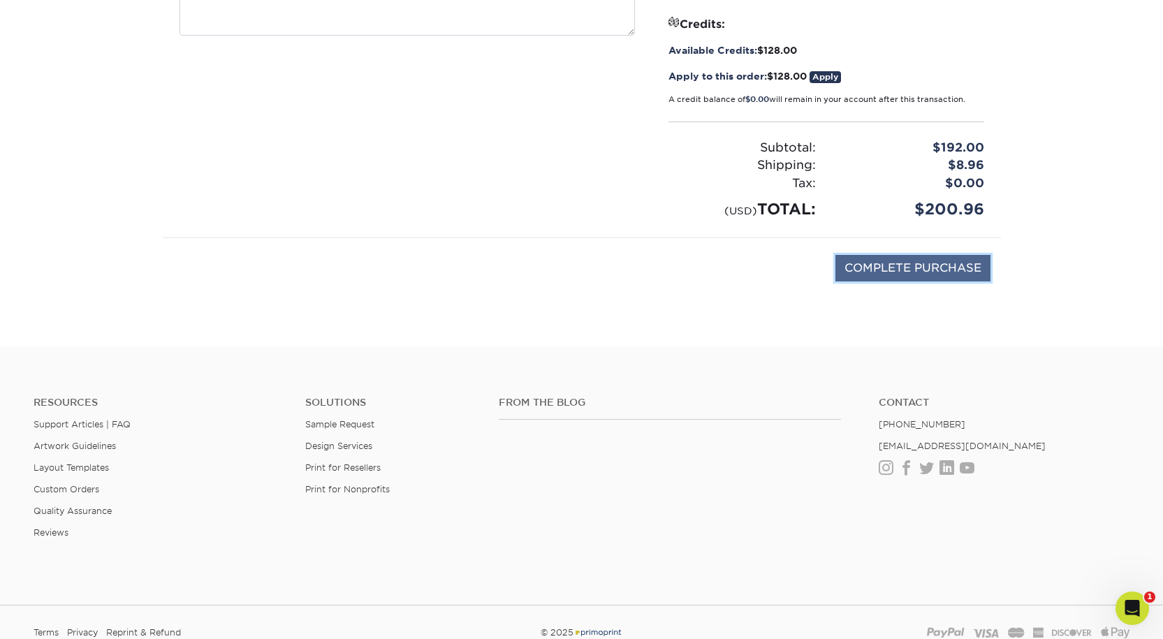
click at [889, 282] on input "COMPLETE PURCHASE" at bounding box center [913, 268] width 155 height 27
type input "PROCESSING, PLEASE WAIT..."
